Goal: Information Seeking & Learning: Learn about a topic

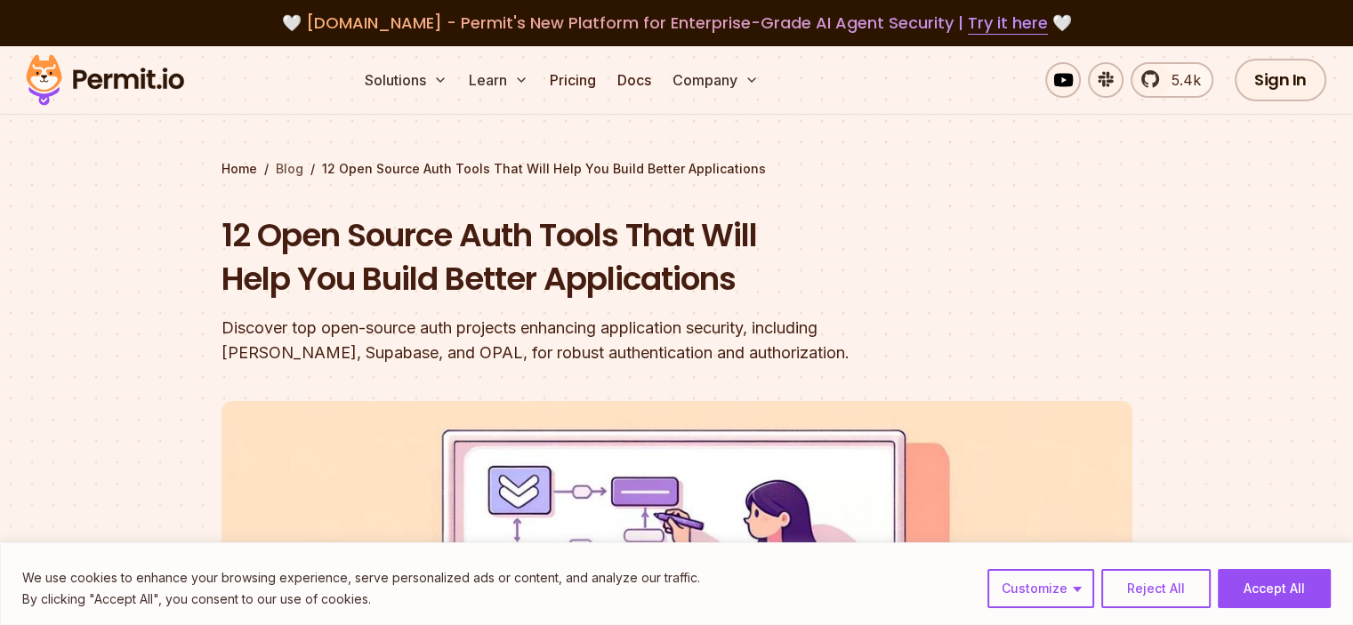
click at [292, 171] on link "Blog" at bounding box center [290, 169] width 28 height 18
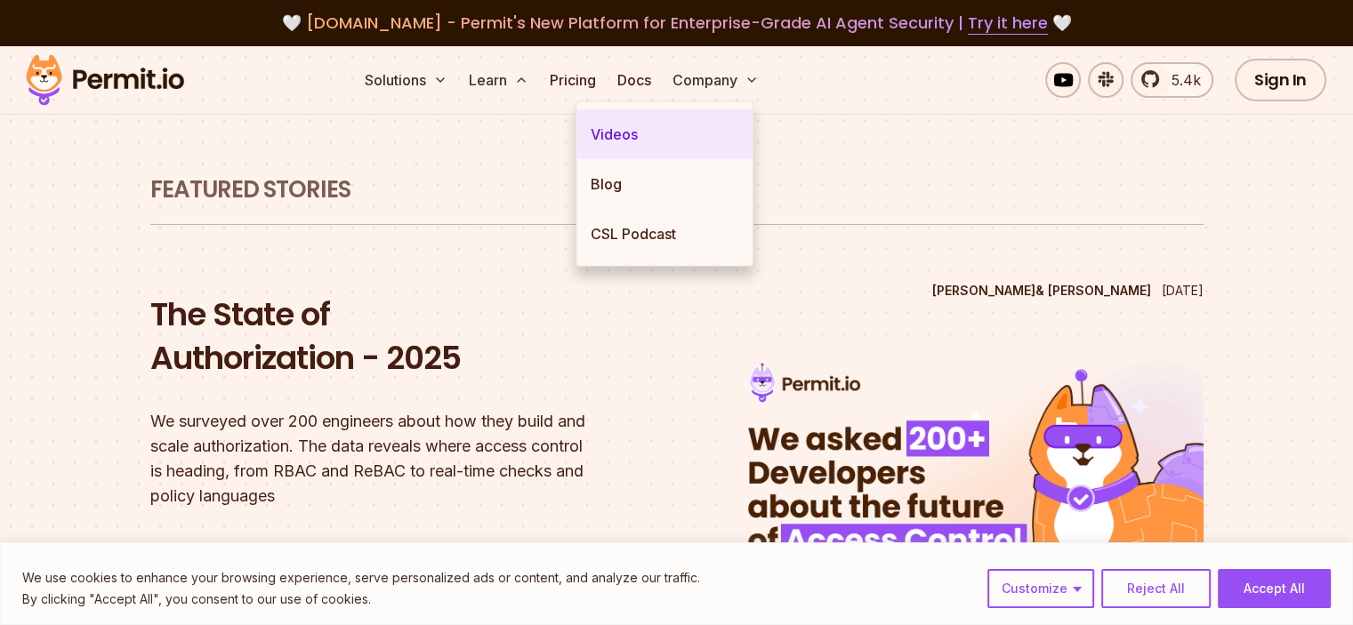
click at [619, 138] on link "Videos" at bounding box center [664, 134] width 176 height 50
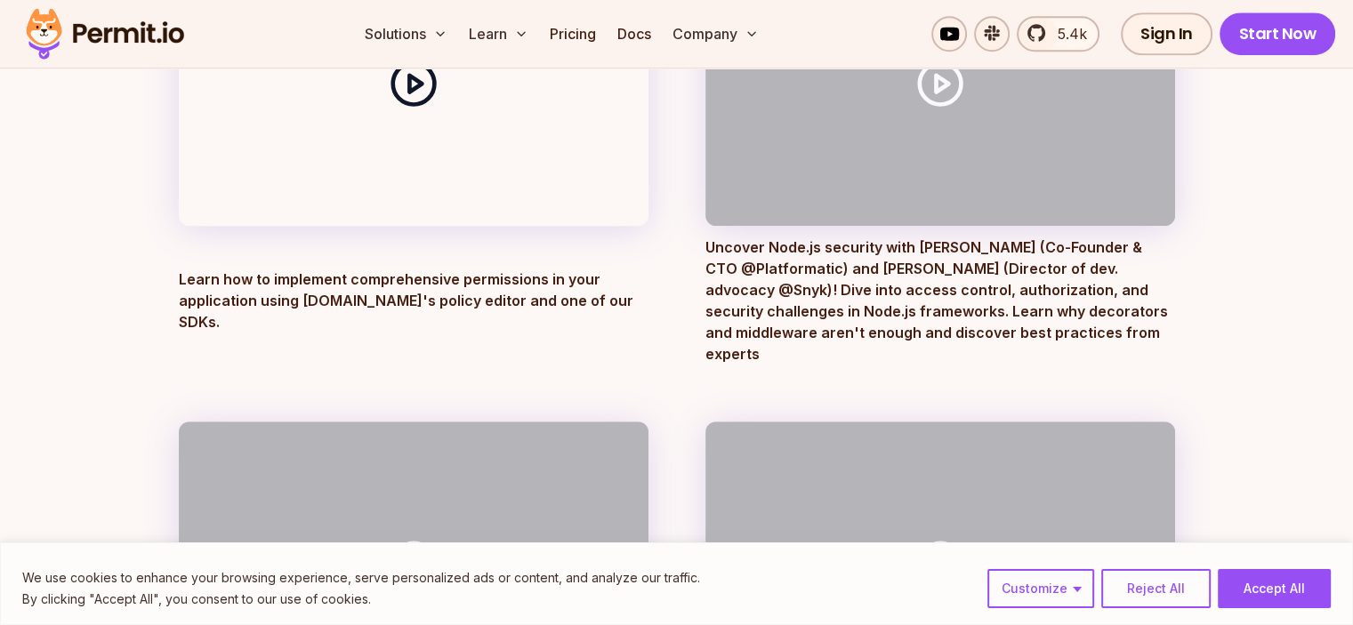
scroll to position [1169, 0]
